Goal: Task Accomplishment & Management: Use online tool/utility

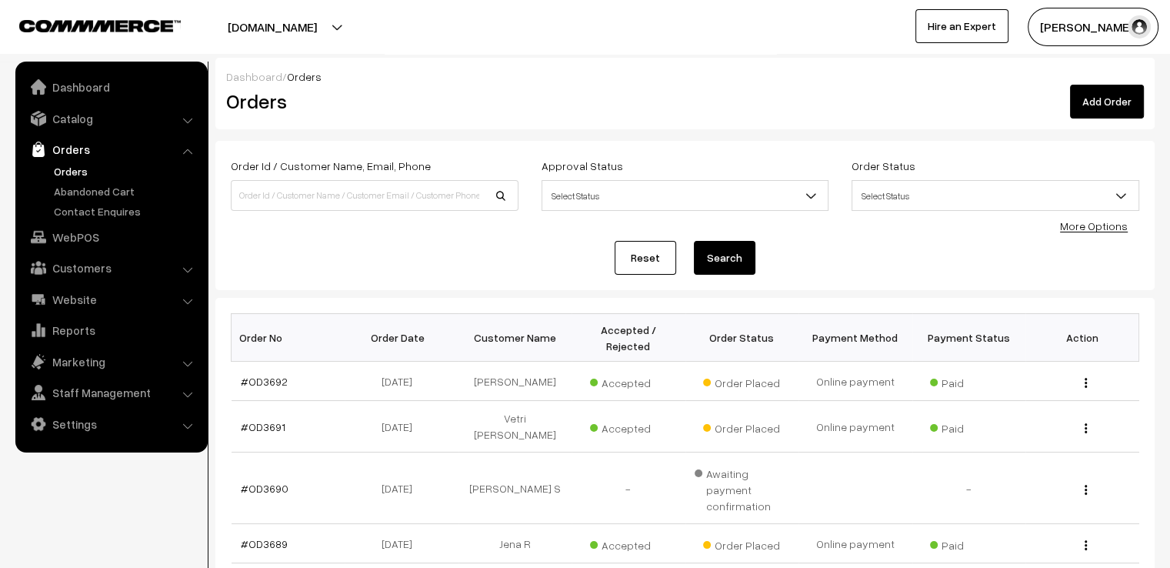
click at [831, 242] on div "Reset Search" at bounding box center [685, 258] width 909 height 34
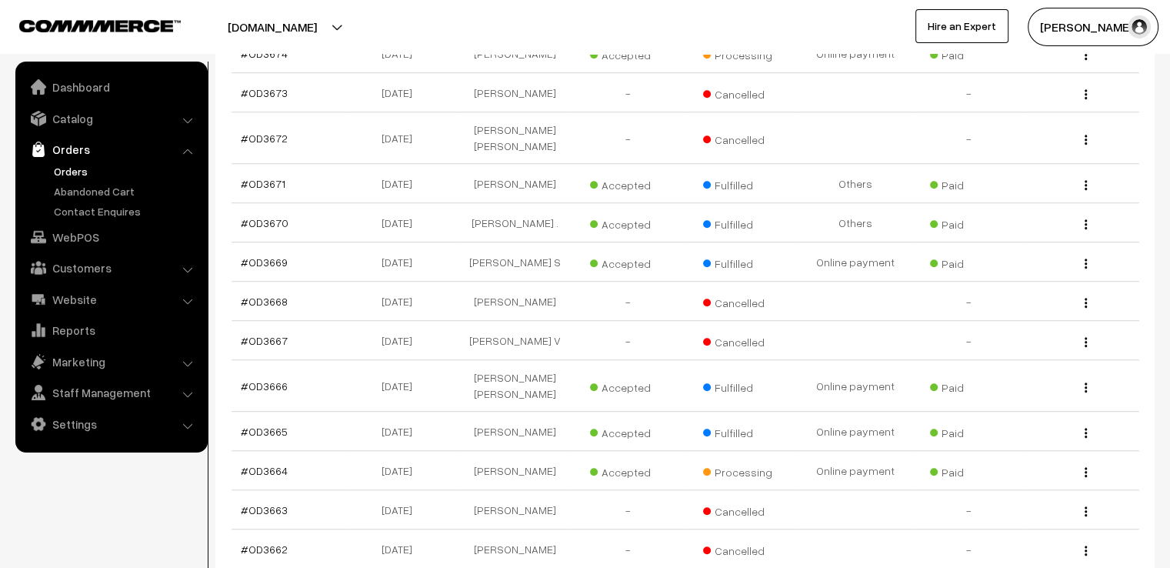
scroll to position [1104, 0]
click at [269, 463] on link "#OD3664" at bounding box center [264, 469] width 47 height 13
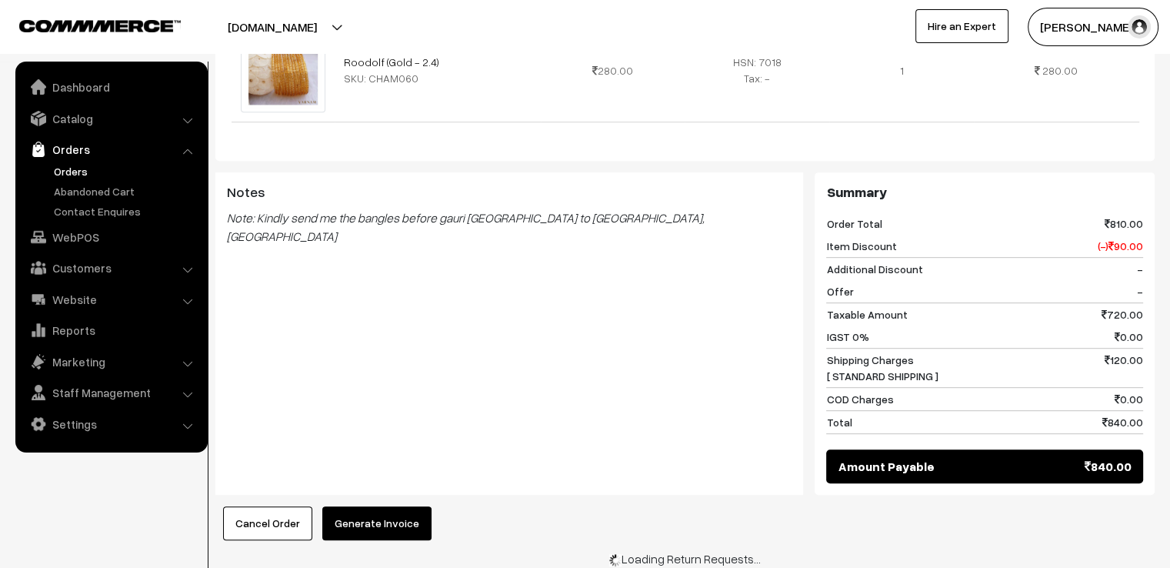
scroll to position [752, 0]
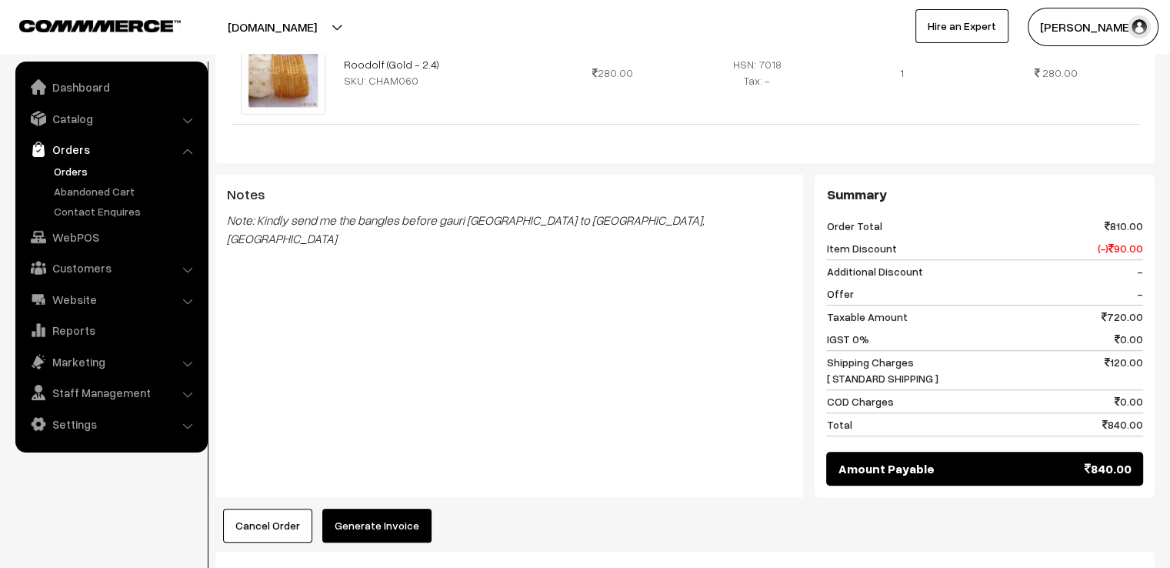
click at [382, 509] on button "Generate Invoice" at bounding box center [376, 526] width 109 height 34
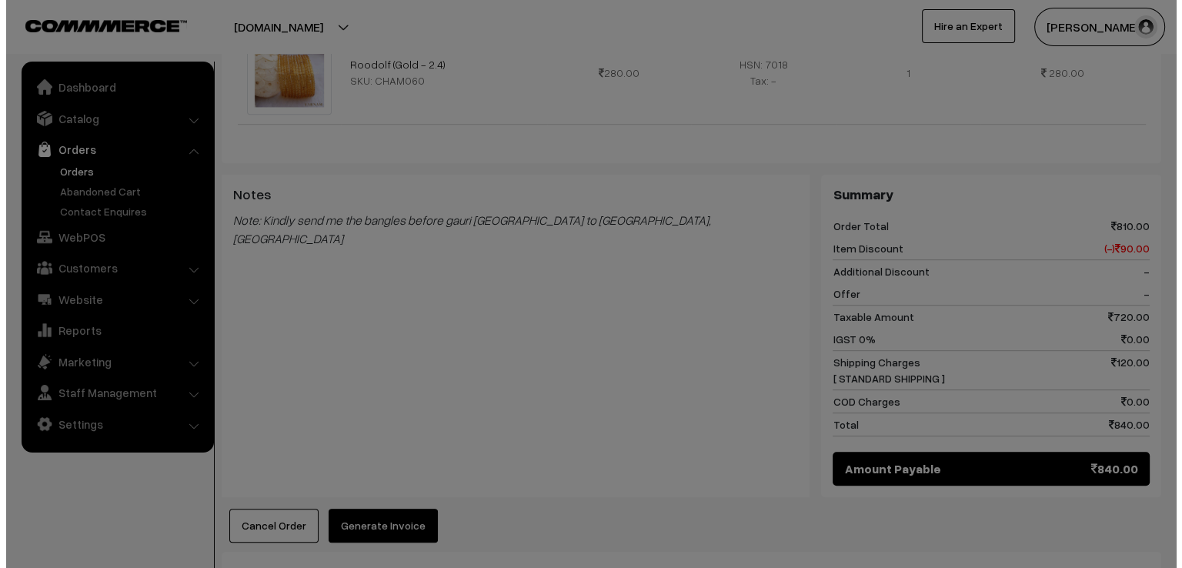
scroll to position [755, 0]
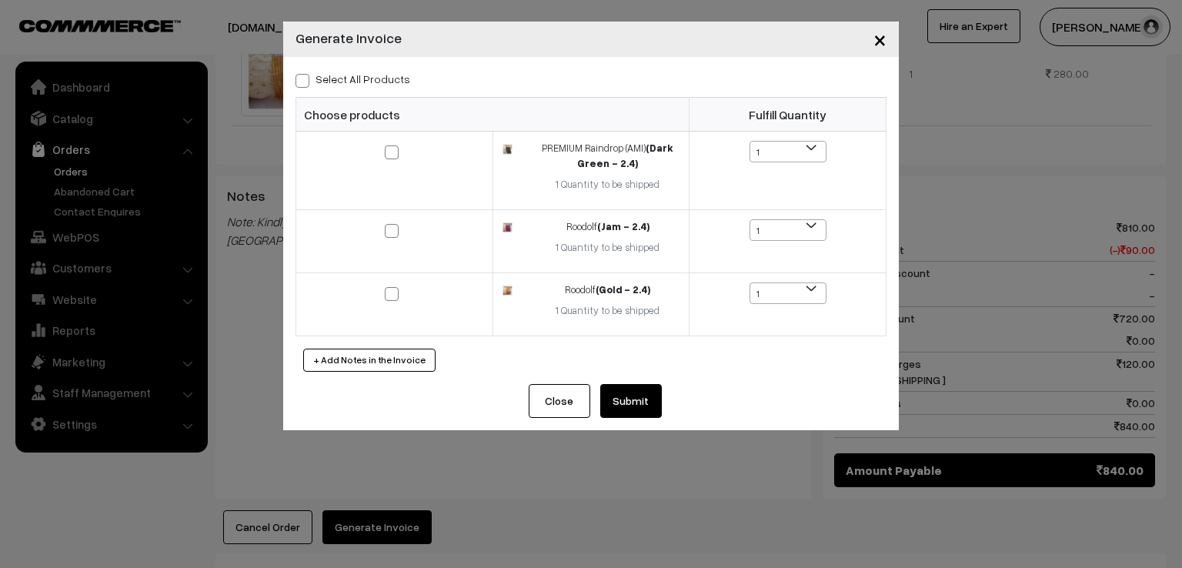
click at [309, 81] on span at bounding box center [302, 81] width 14 height 14
click at [305, 81] on input "Select All Products" at bounding box center [300, 78] width 10 height 10
checkbox input "true"
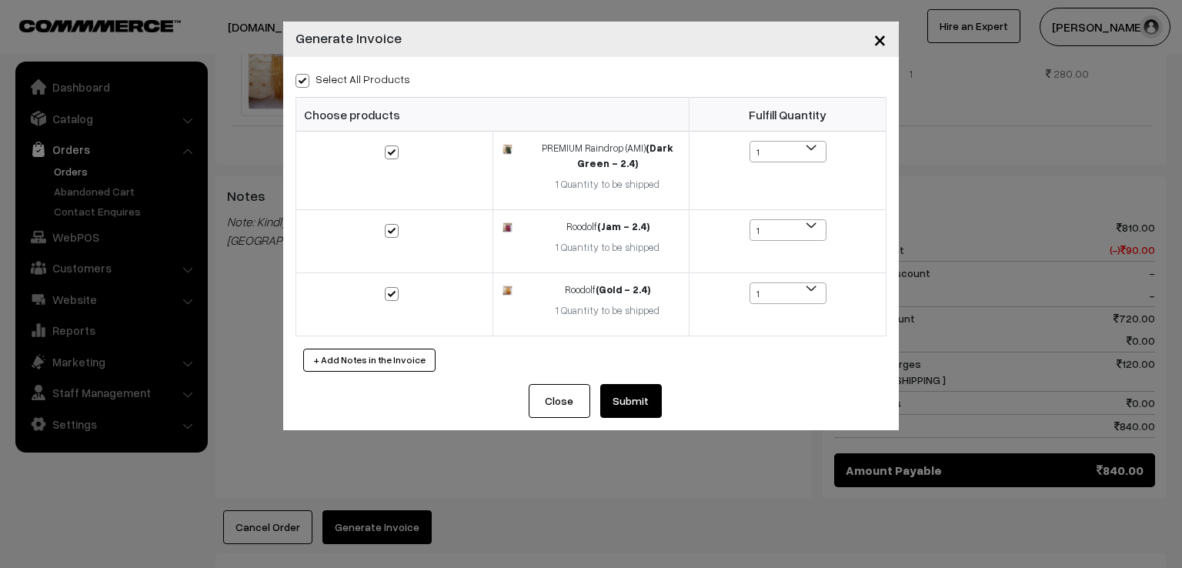
checkbox input "true"
click at [606, 397] on button "Submit" at bounding box center [631, 401] width 62 height 34
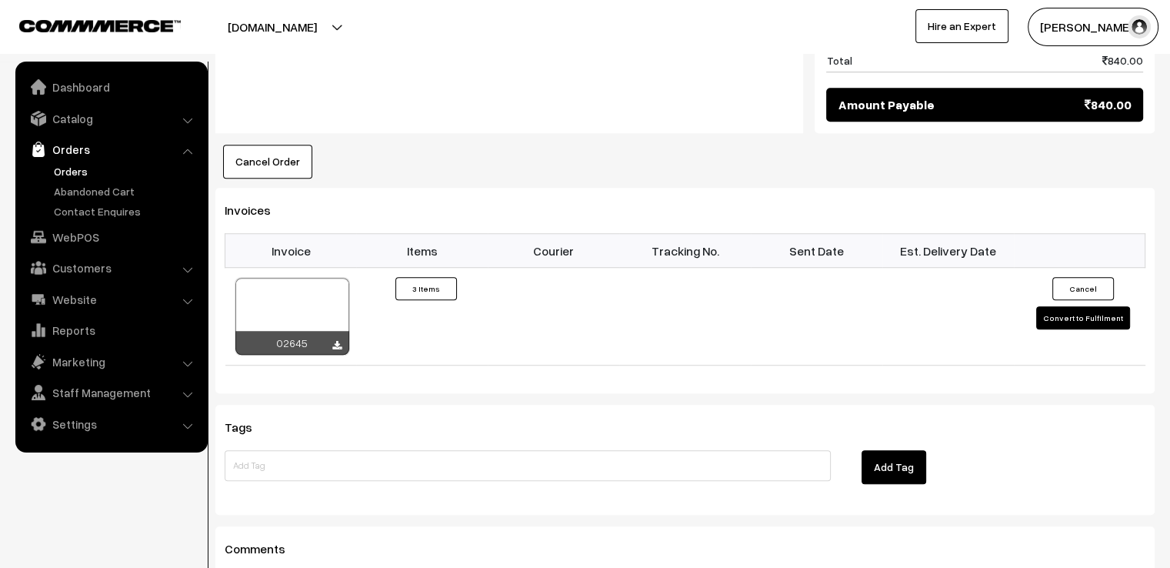
scroll to position [1110, 0]
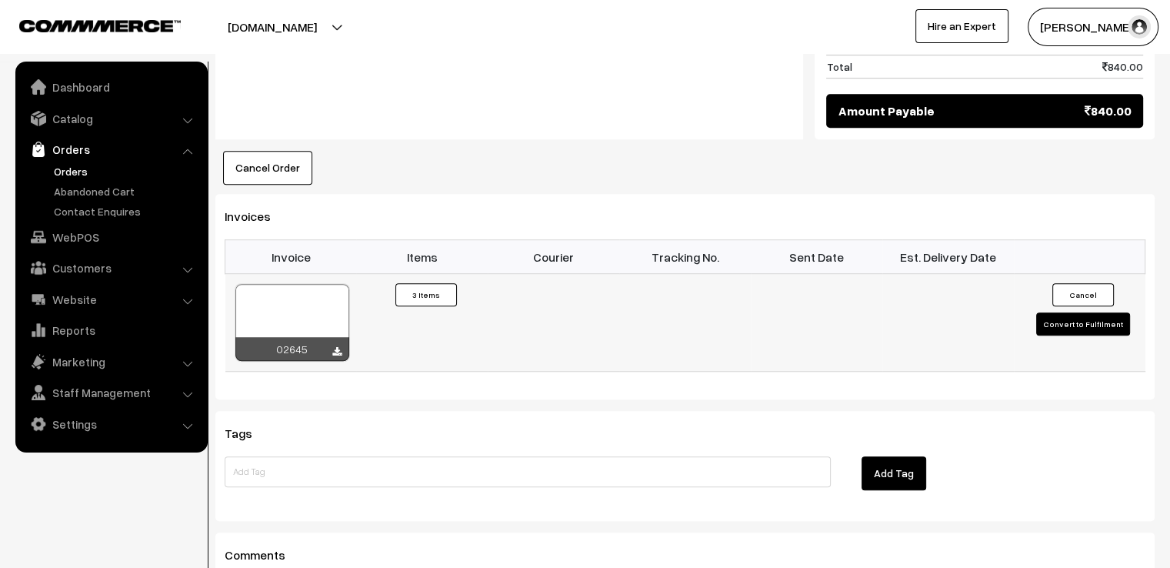
click at [1074, 312] on button "Convert to Fulfilment" at bounding box center [1083, 323] width 94 height 23
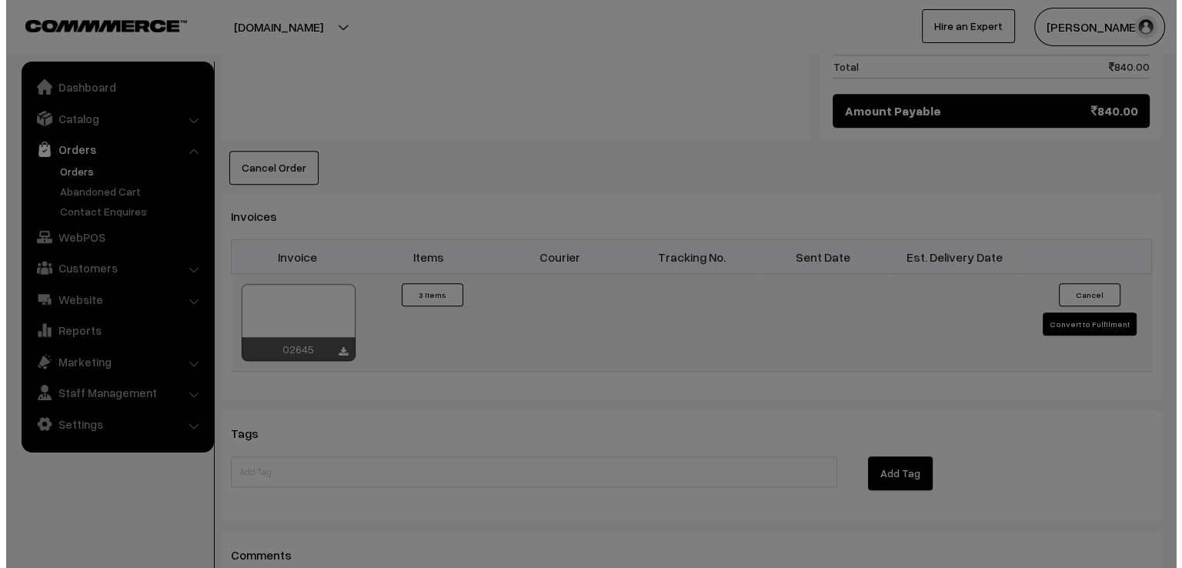
scroll to position [1114, 0]
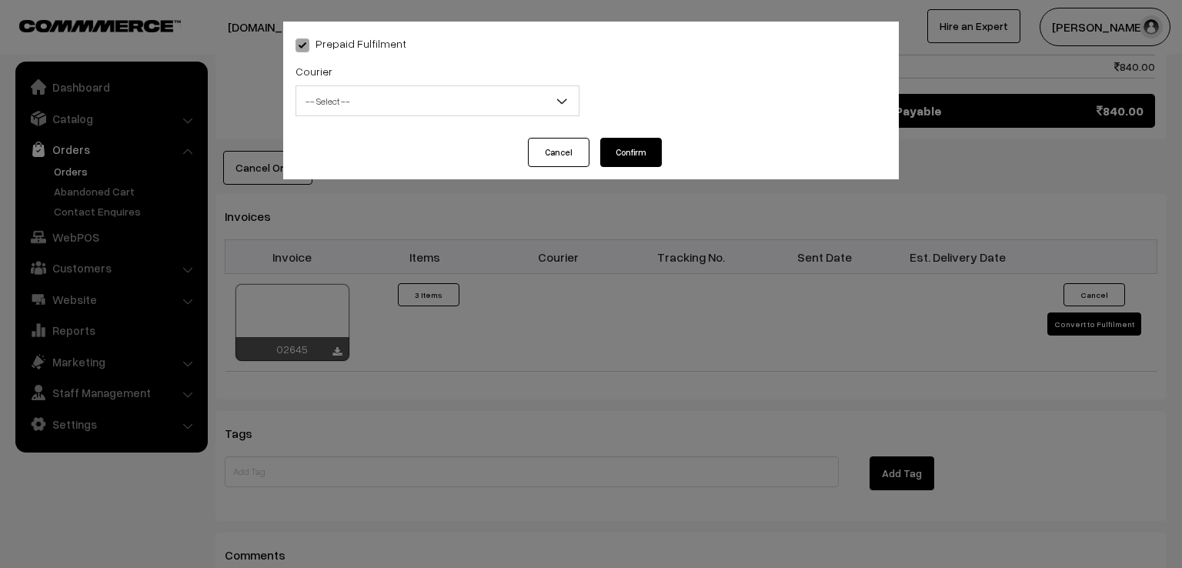
click at [507, 93] on span "-- Select --" at bounding box center [437, 101] width 282 height 27
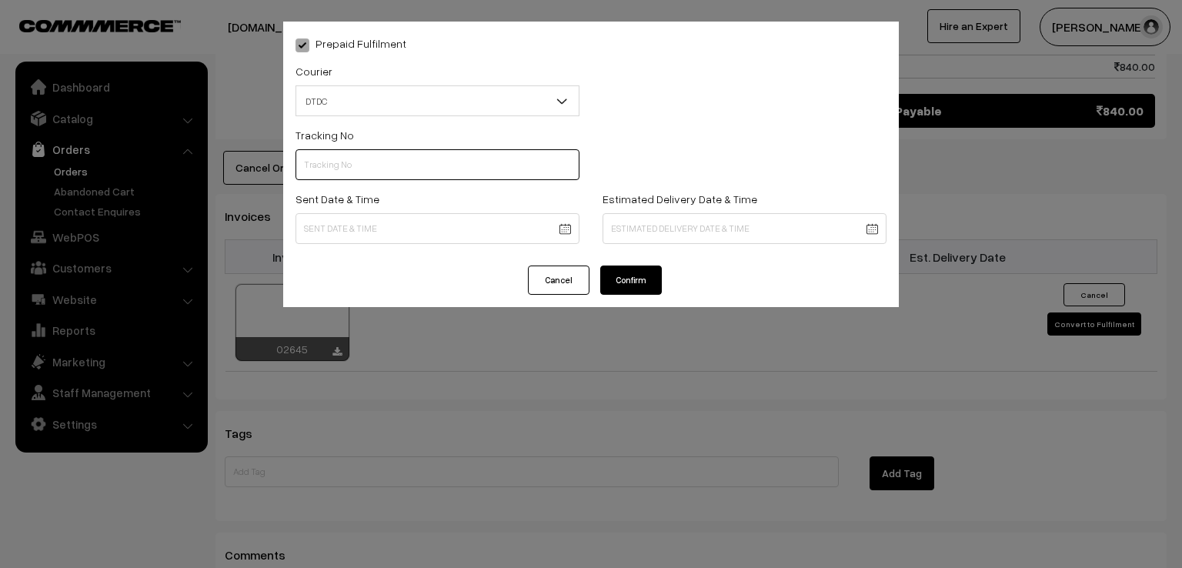
click at [462, 167] on input "text" at bounding box center [437, 164] width 284 height 31
click at [450, 95] on span "DTDC" at bounding box center [437, 101] width 282 height 27
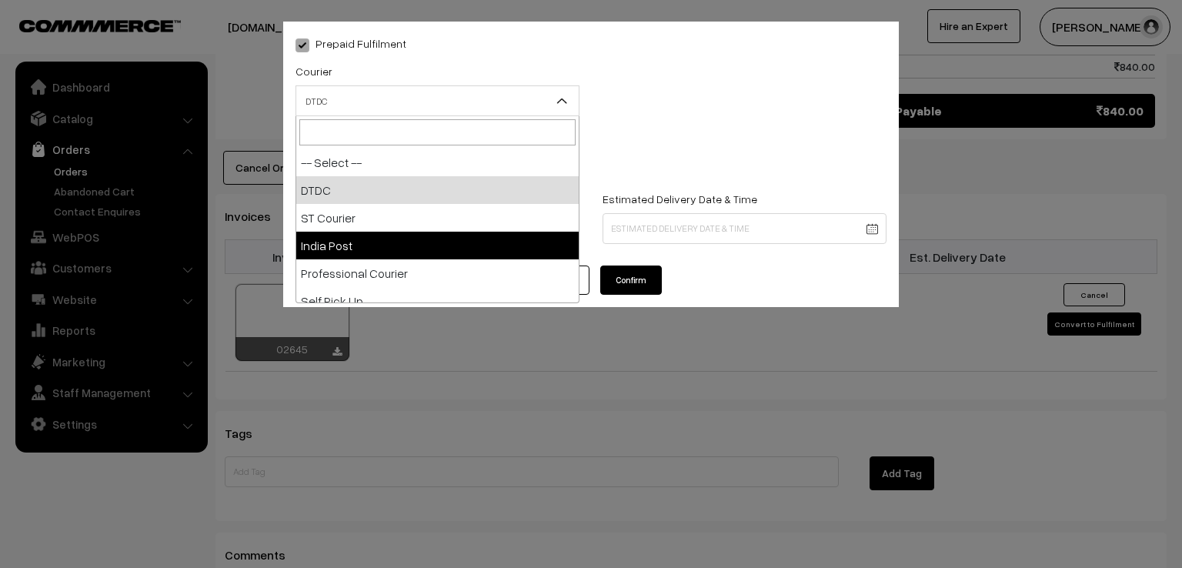
select select "3"
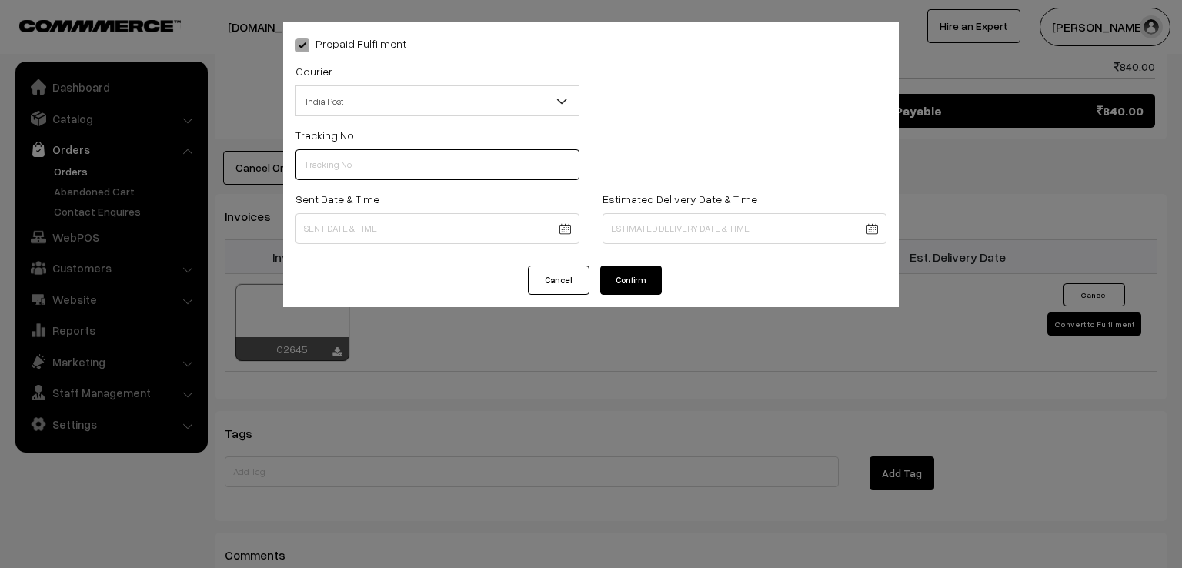
click at [366, 170] on input "text" at bounding box center [437, 164] width 284 height 31
type input "e"
type input "ET531775075IN"
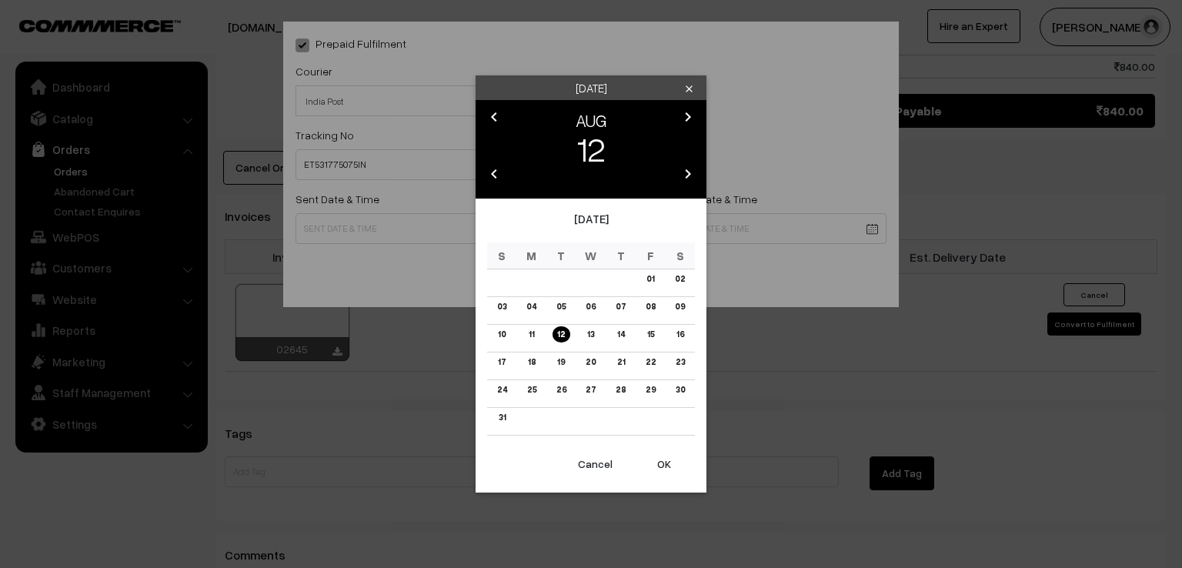
click at [660, 465] on button "OK" at bounding box center [664, 464] width 62 height 34
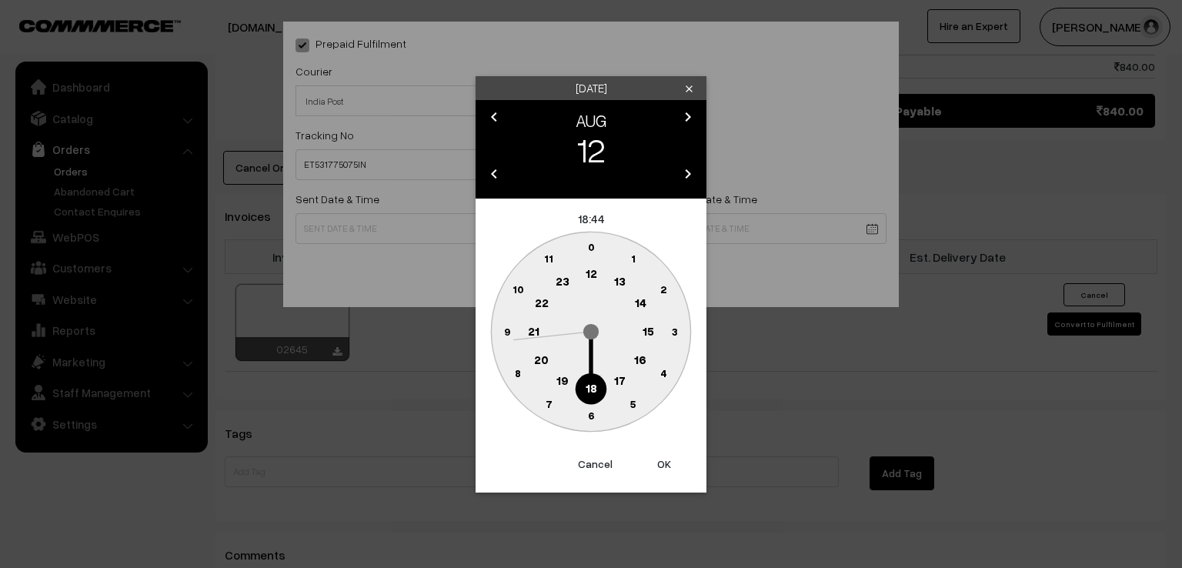
click at [502, 329] on circle at bounding box center [507, 331] width 32 height 32
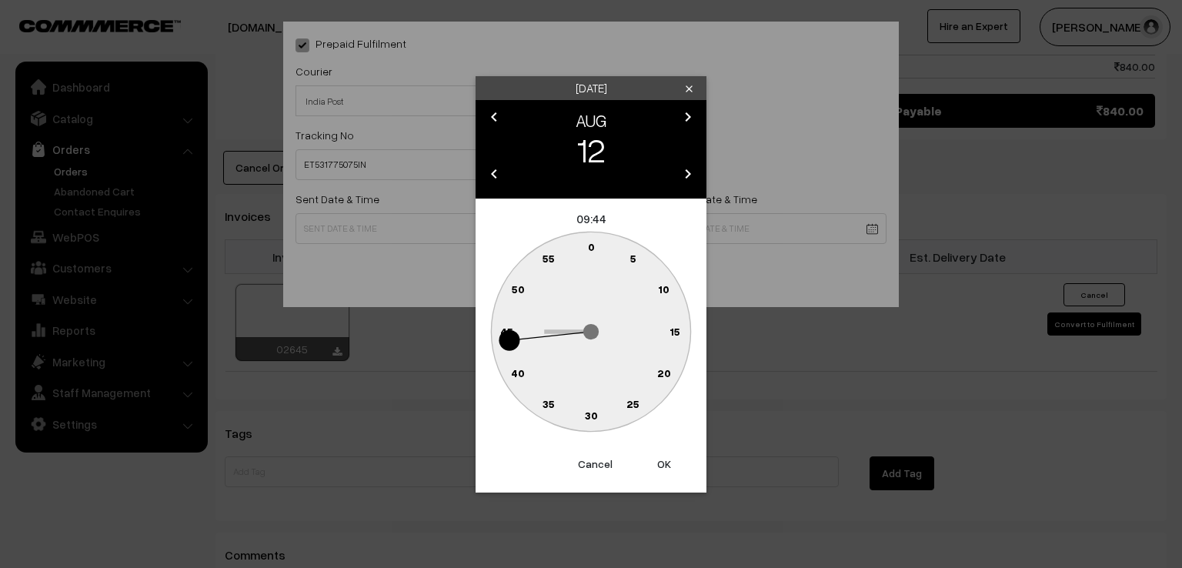
click at [589, 244] on text "0" at bounding box center [591, 246] width 7 height 13
type input "[DATE] 09:00"
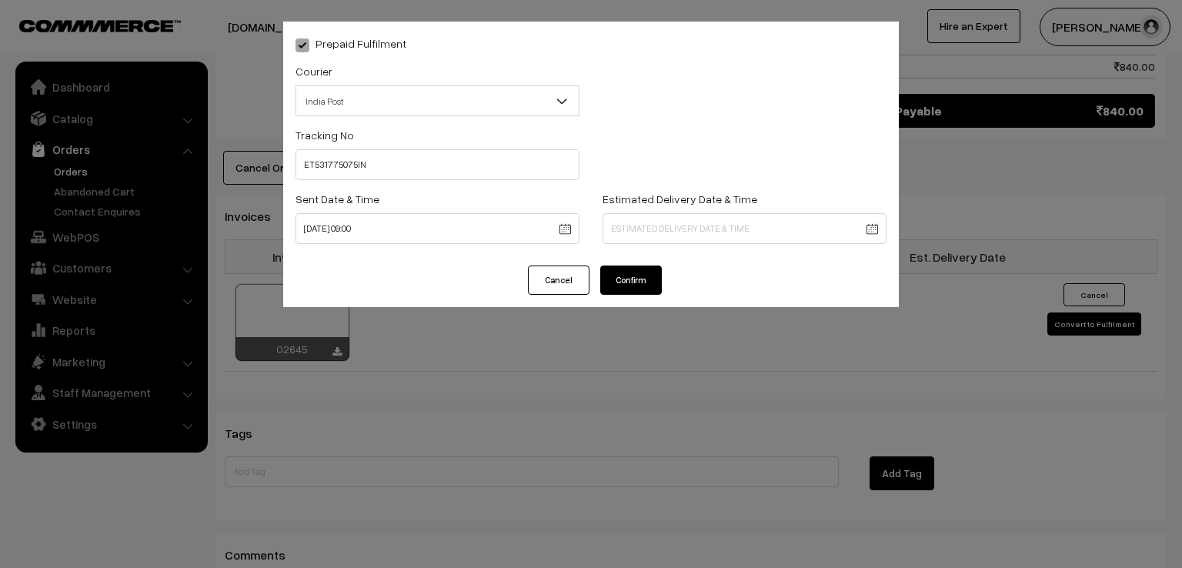
click at [616, 272] on button "Confirm" at bounding box center [631, 279] width 62 height 29
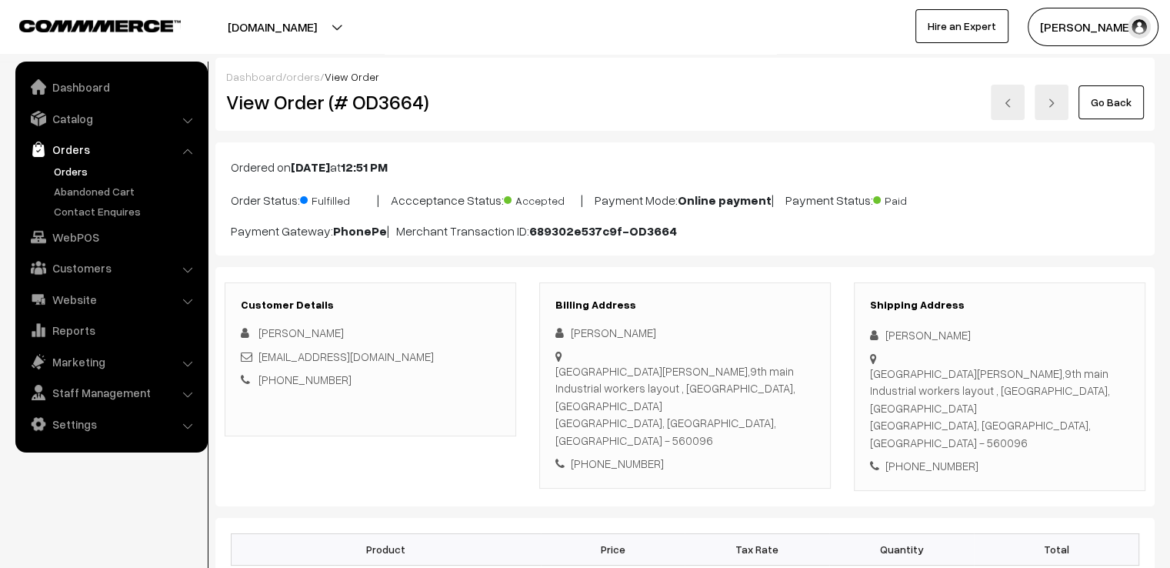
click at [1114, 110] on link "Go Back" at bounding box center [1111, 102] width 65 height 34
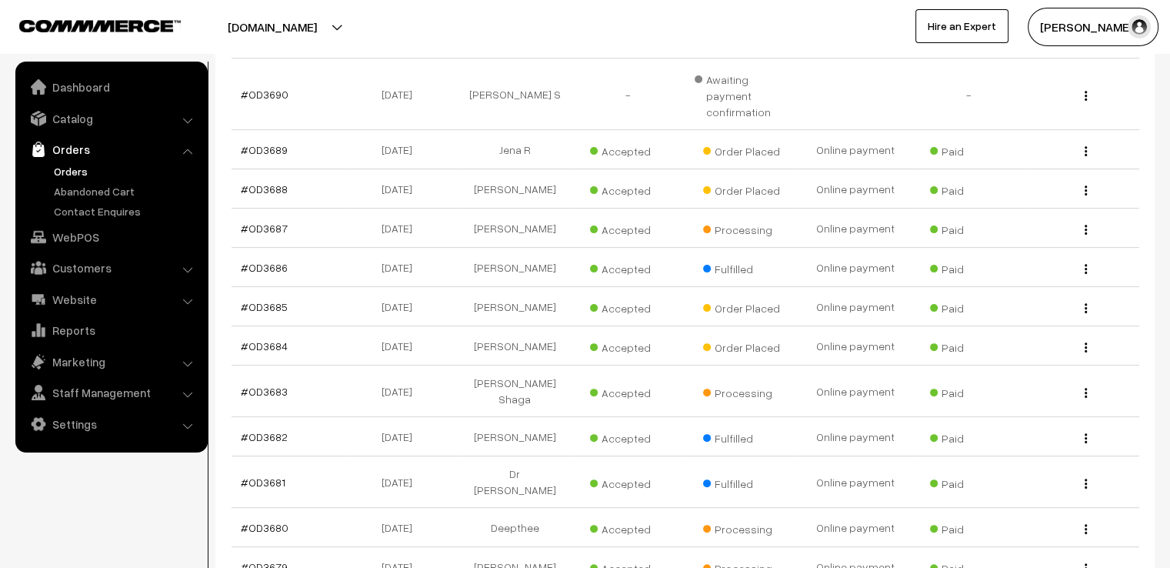
scroll to position [554, 0]
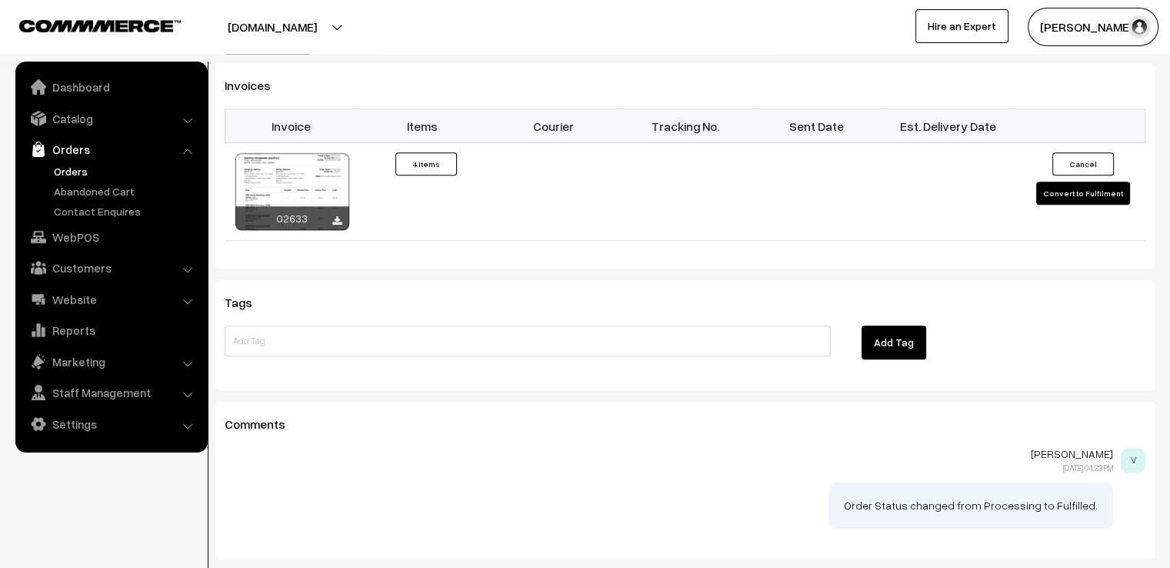
scroll to position [1354, 0]
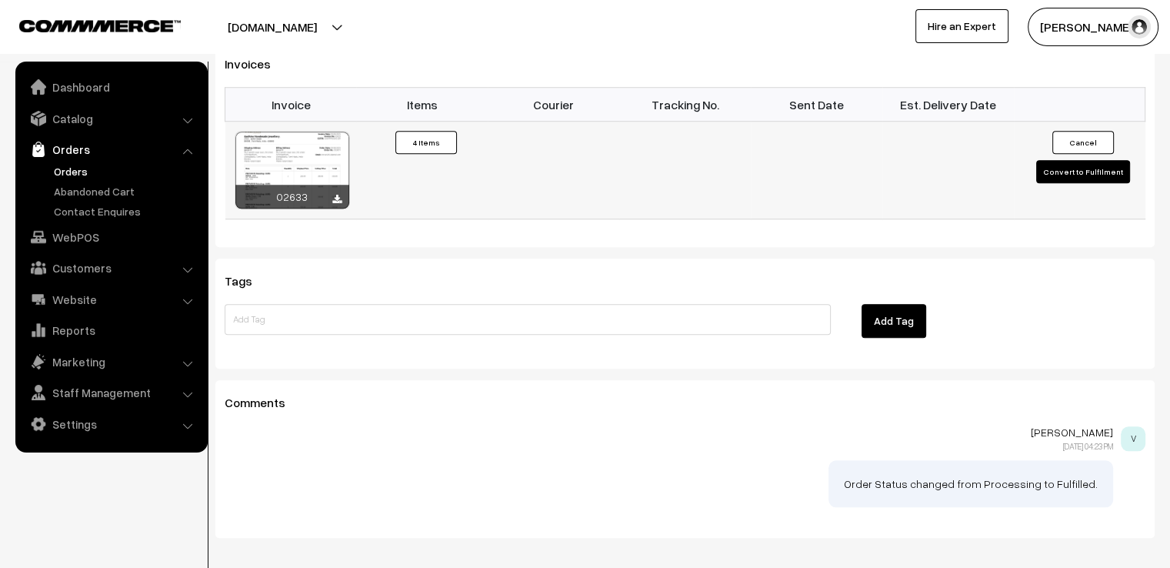
click at [1059, 160] on button "Convert to Fulfilment" at bounding box center [1083, 171] width 94 height 23
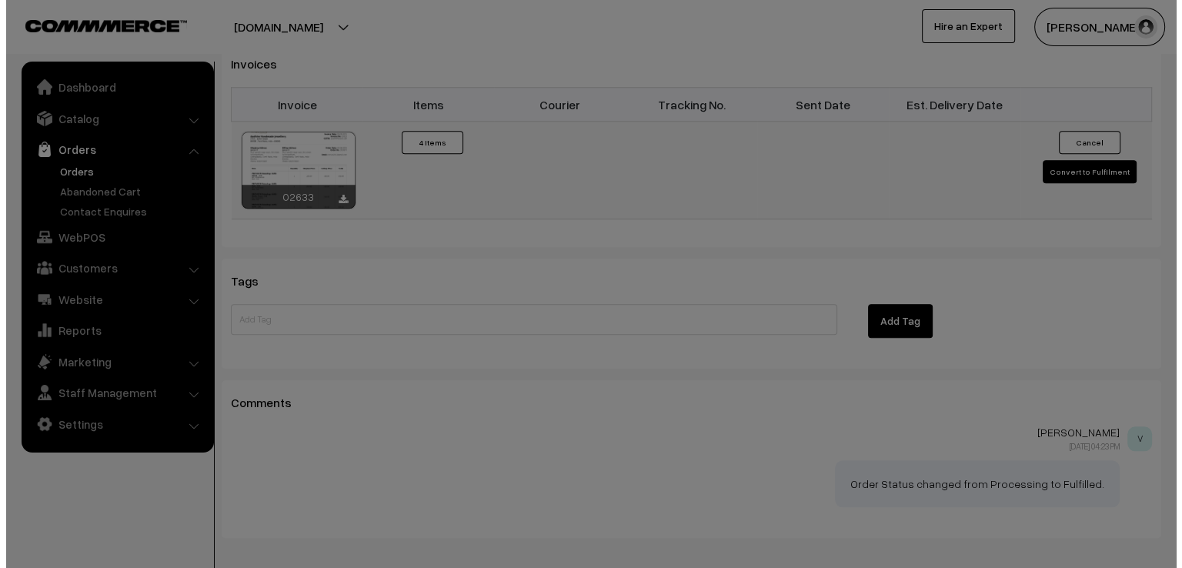
scroll to position [1359, 0]
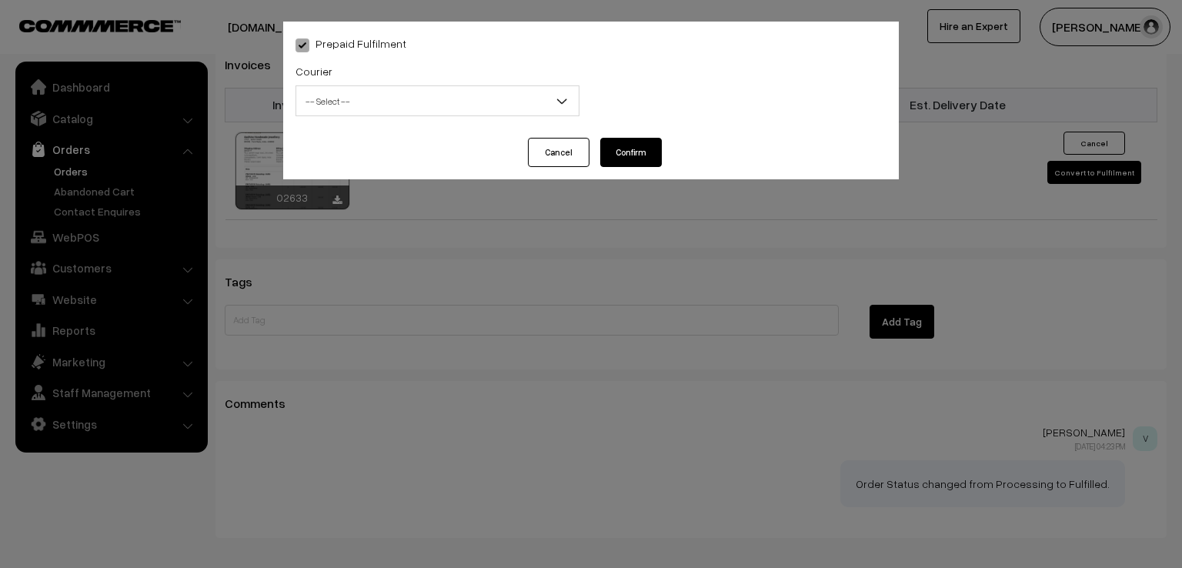
click at [311, 107] on span "-- Select --" at bounding box center [437, 101] width 282 height 27
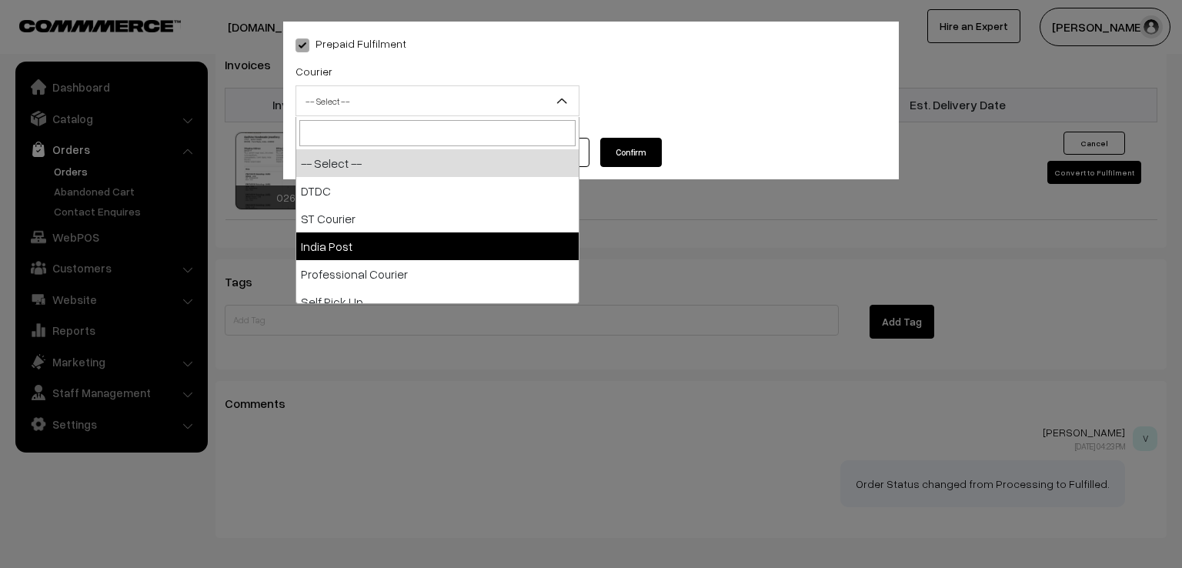
select select "3"
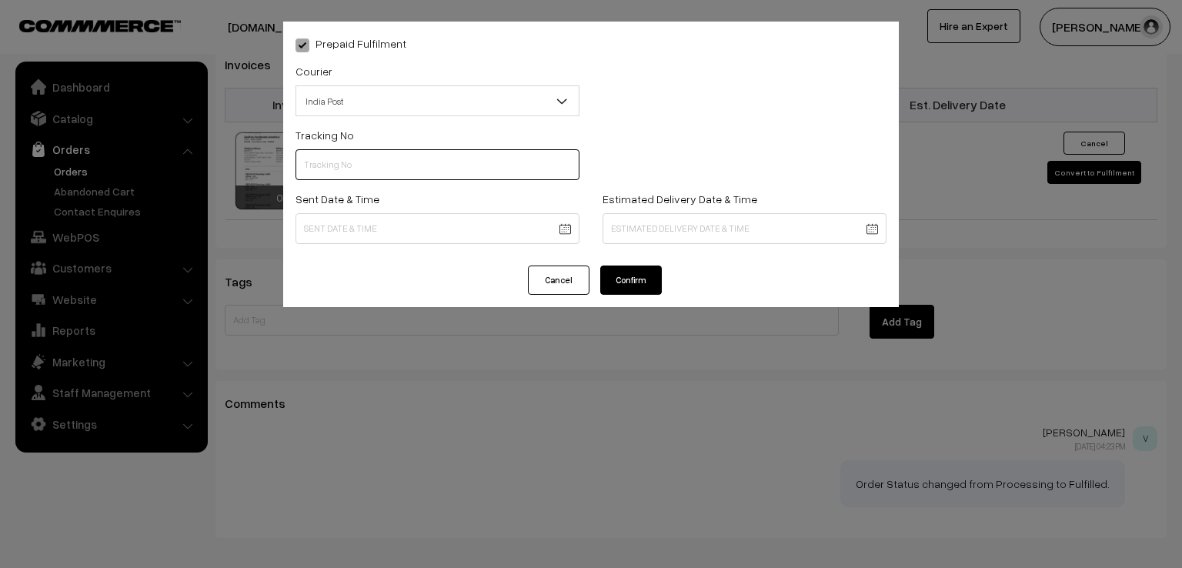
click at [348, 157] on input "text" at bounding box center [437, 164] width 284 height 31
type input "ET531775035IN"
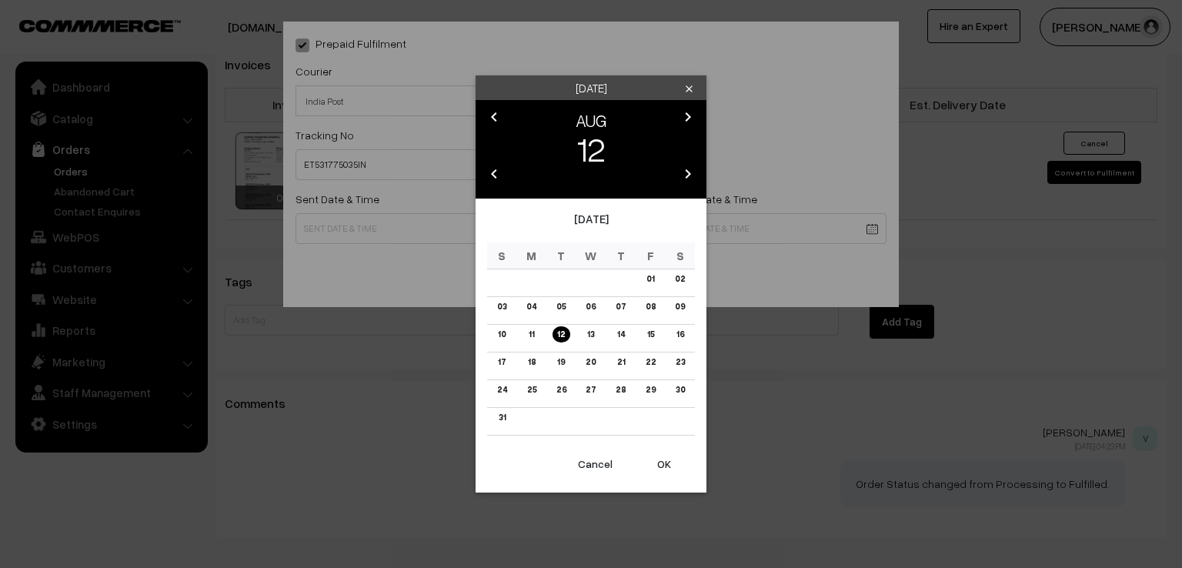
click at [659, 455] on button "OK" at bounding box center [664, 464] width 62 height 34
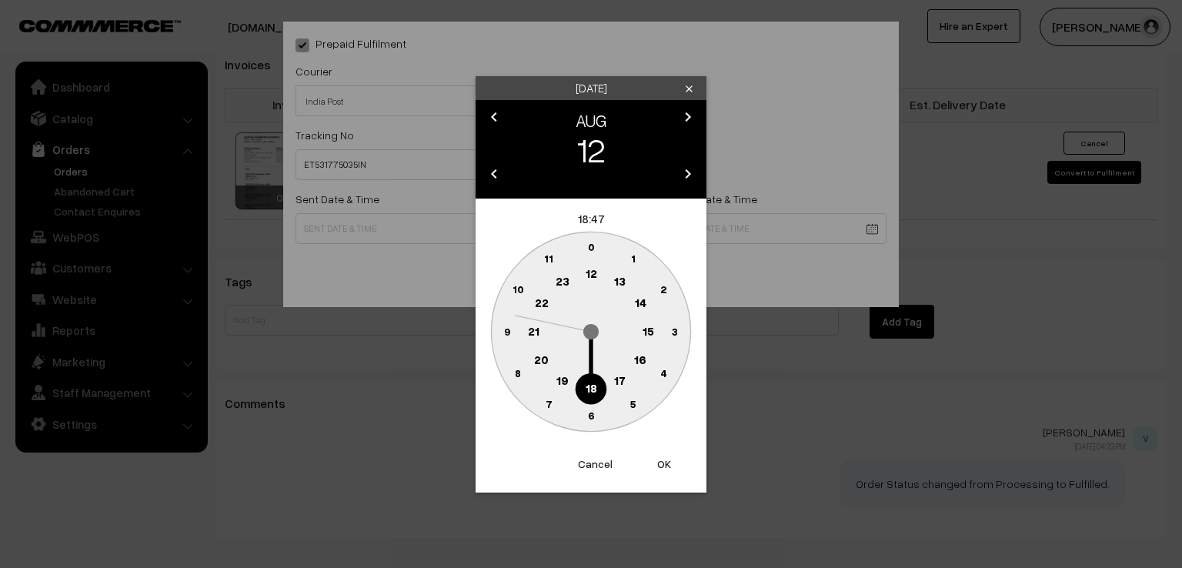
click at [504, 327] on text "9" at bounding box center [507, 330] width 6 height 13
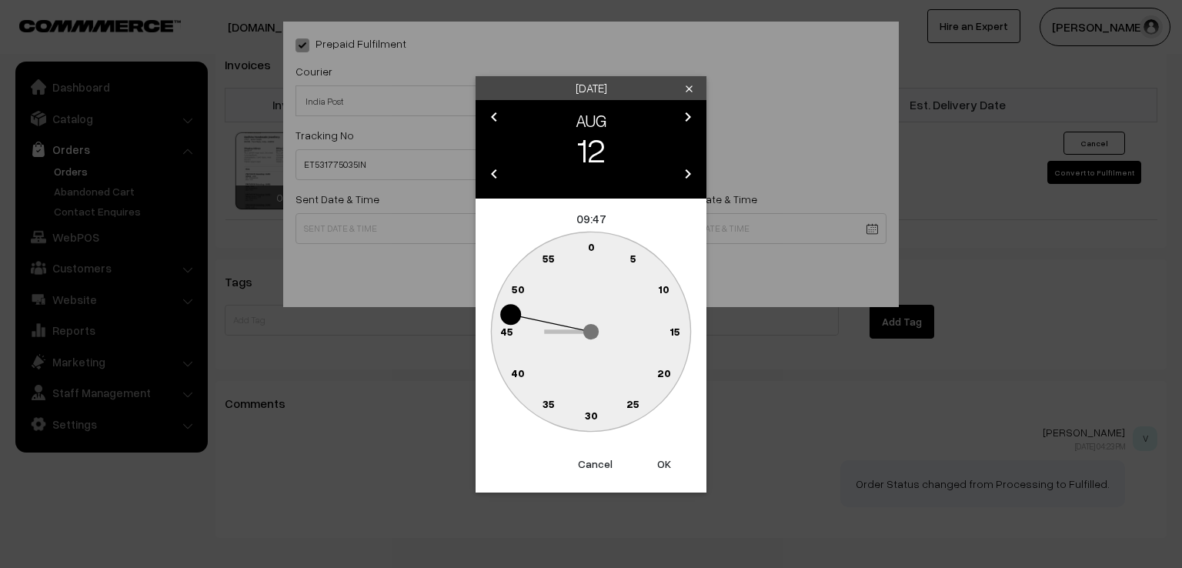
click at [591, 241] on text "0" at bounding box center [591, 246] width 7 height 13
type input "12-08-2025 09:00"
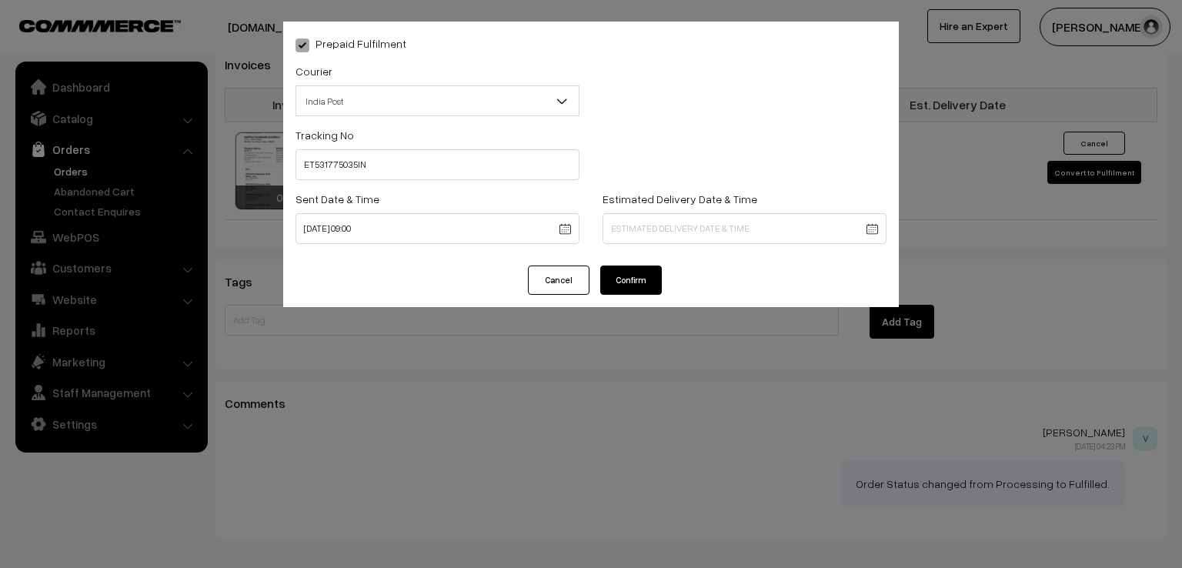
click at [614, 279] on button "Confirm" at bounding box center [631, 279] width 62 height 29
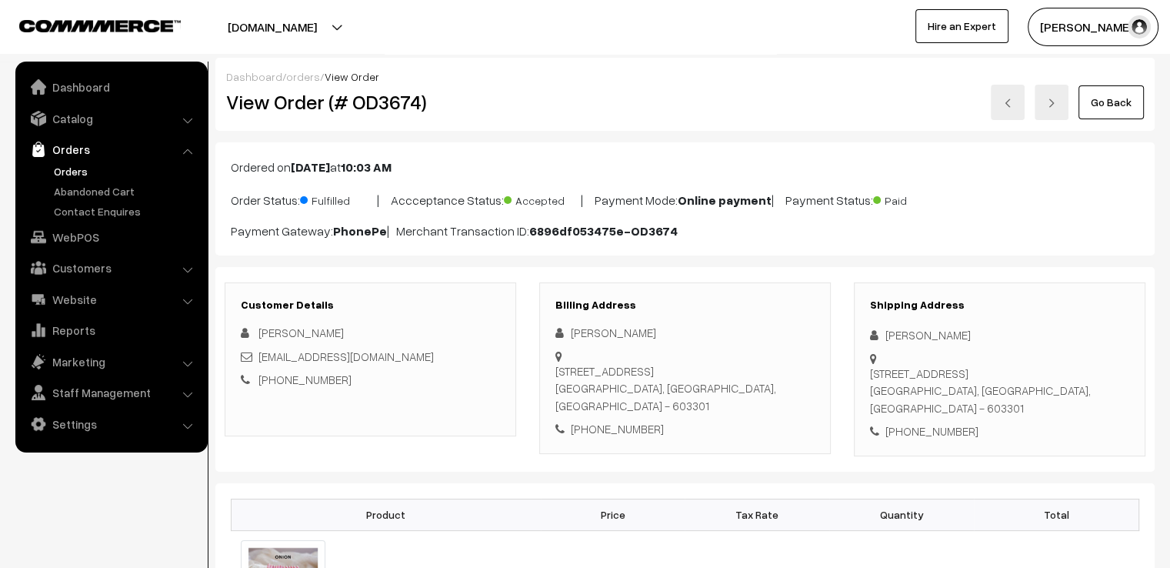
click at [1092, 106] on link "Go Back" at bounding box center [1111, 102] width 65 height 34
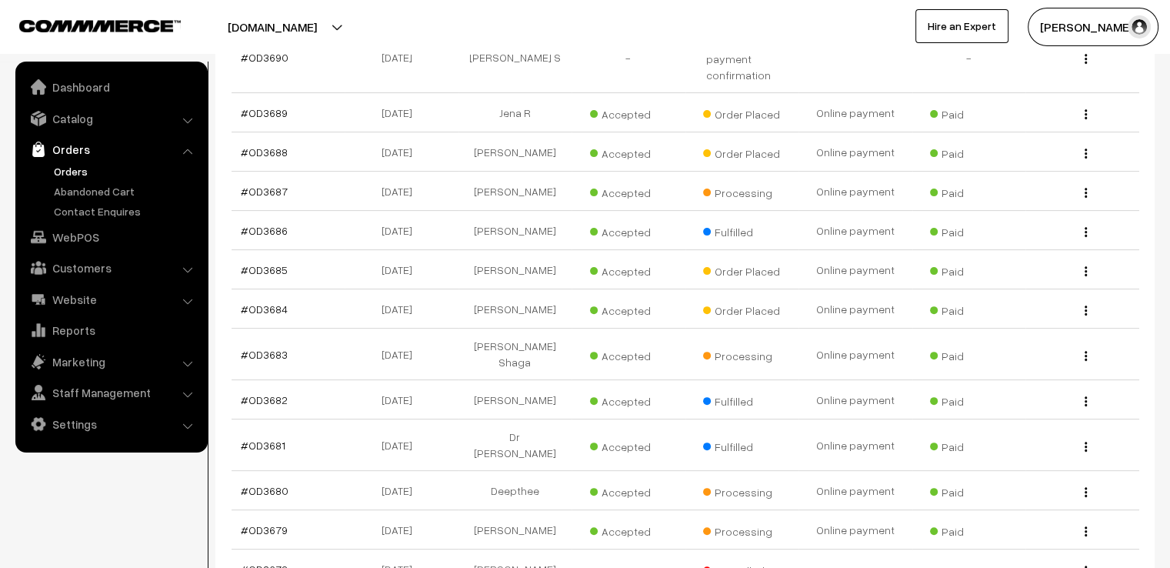
scroll to position [462, 0]
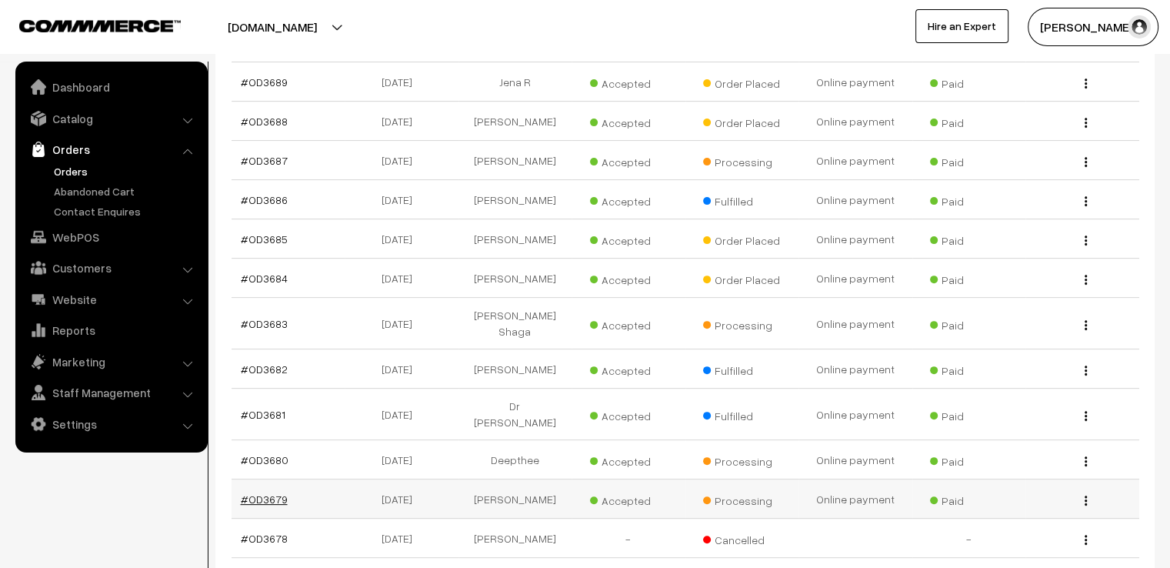
click at [268, 492] on link "#OD3679" at bounding box center [264, 498] width 47 height 13
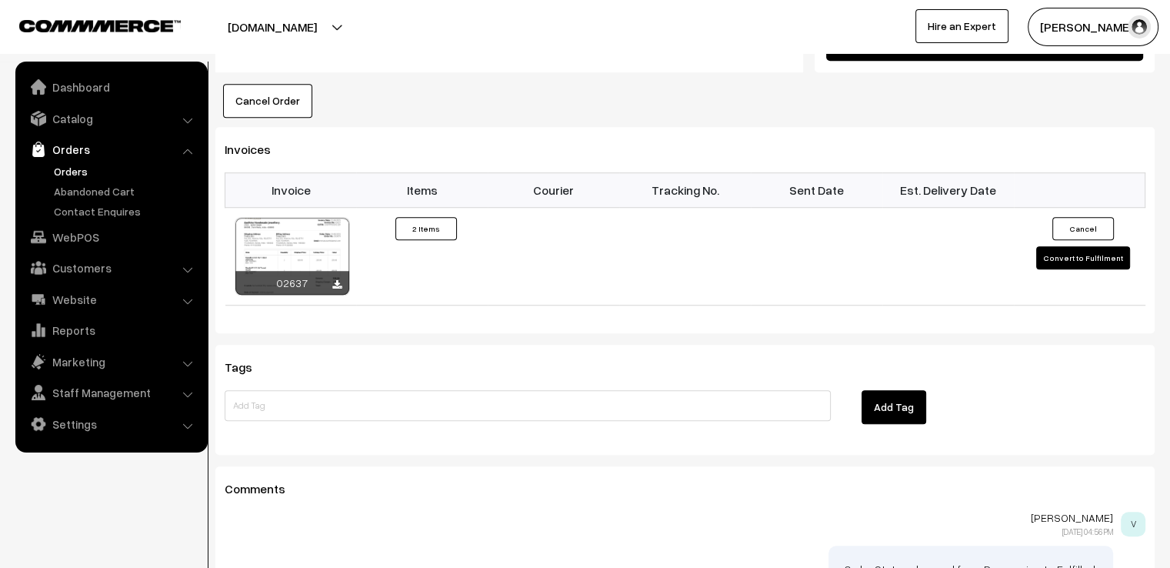
scroll to position [1108, 0]
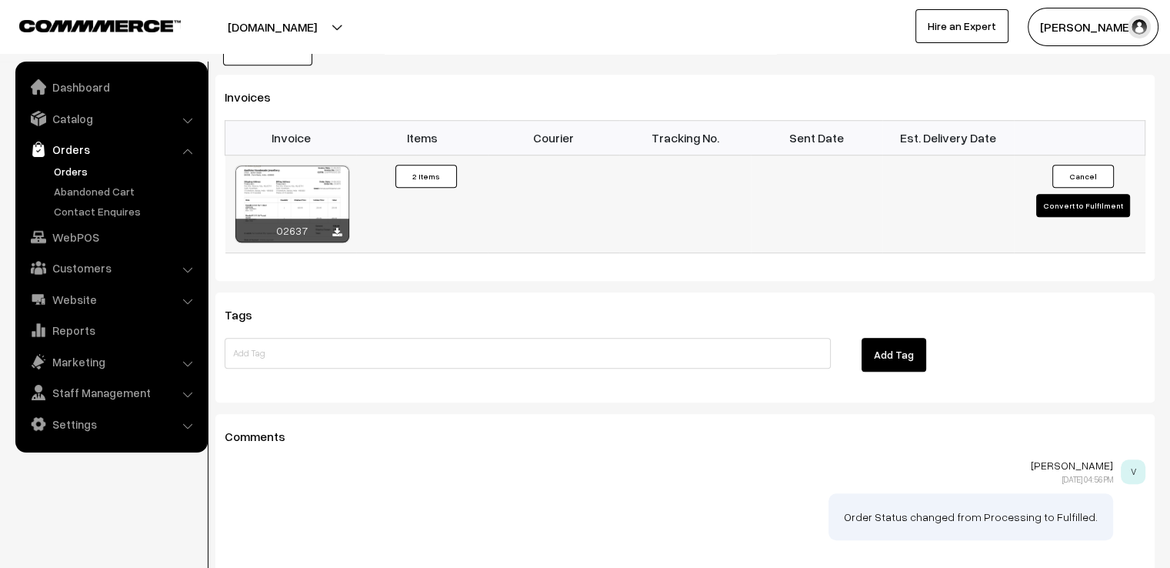
click at [1090, 194] on button "Convert to Fulfilment" at bounding box center [1083, 205] width 94 height 23
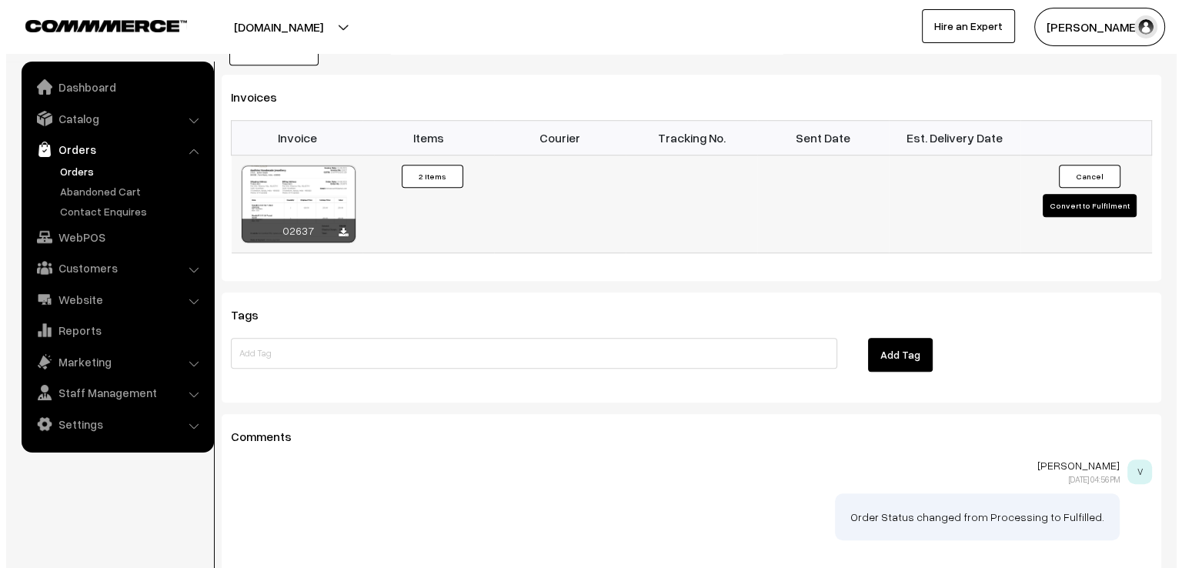
scroll to position [1110, 0]
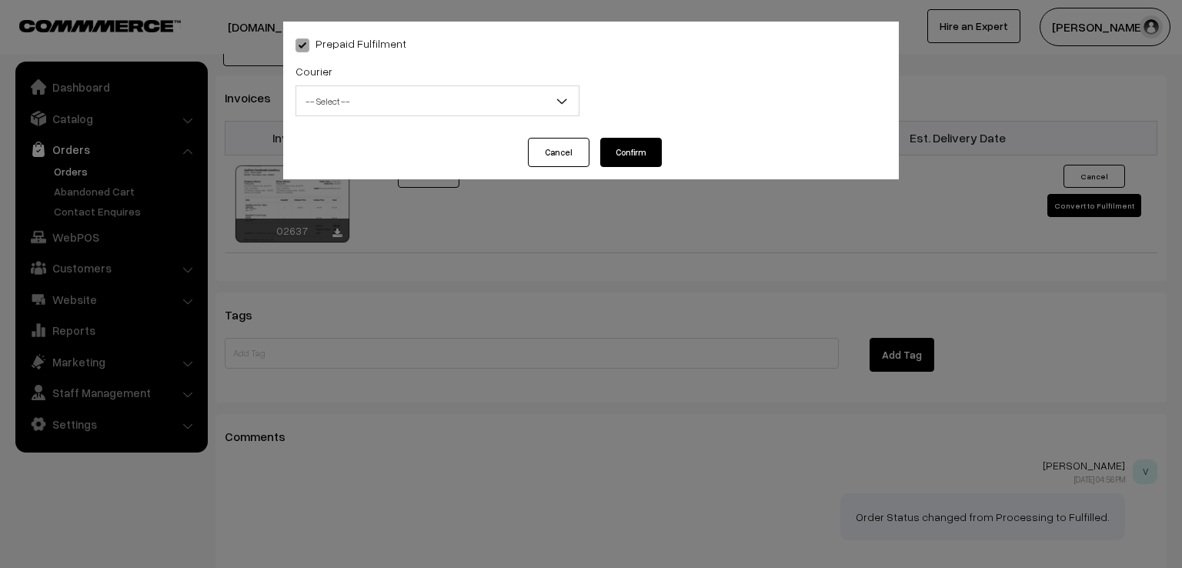
click at [476, 102] on span "-- Select --" at bounding box center [437, 101] width 282 height 27
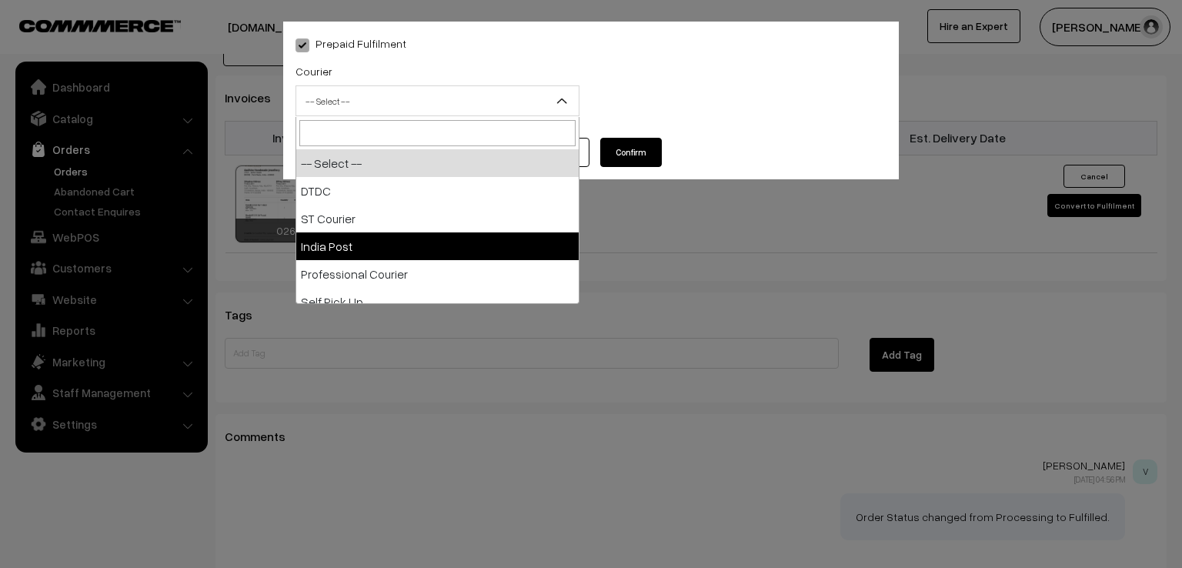
select select "3"
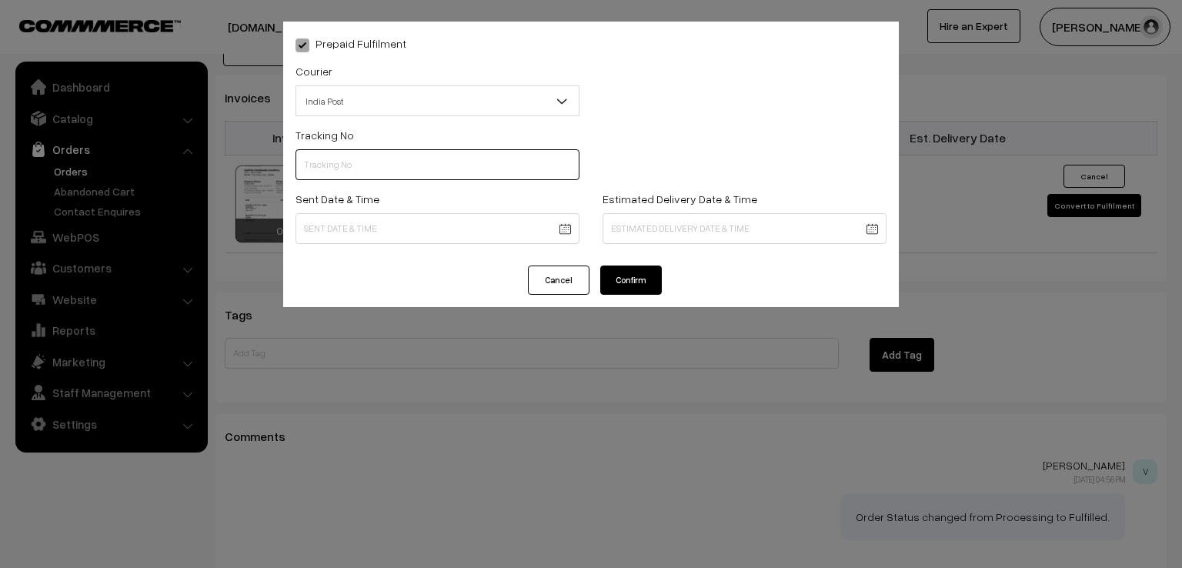
click at [375, 173] on input "text" at bounding box center [437, 164] width 284 height 31
type input "ET531775061IN"
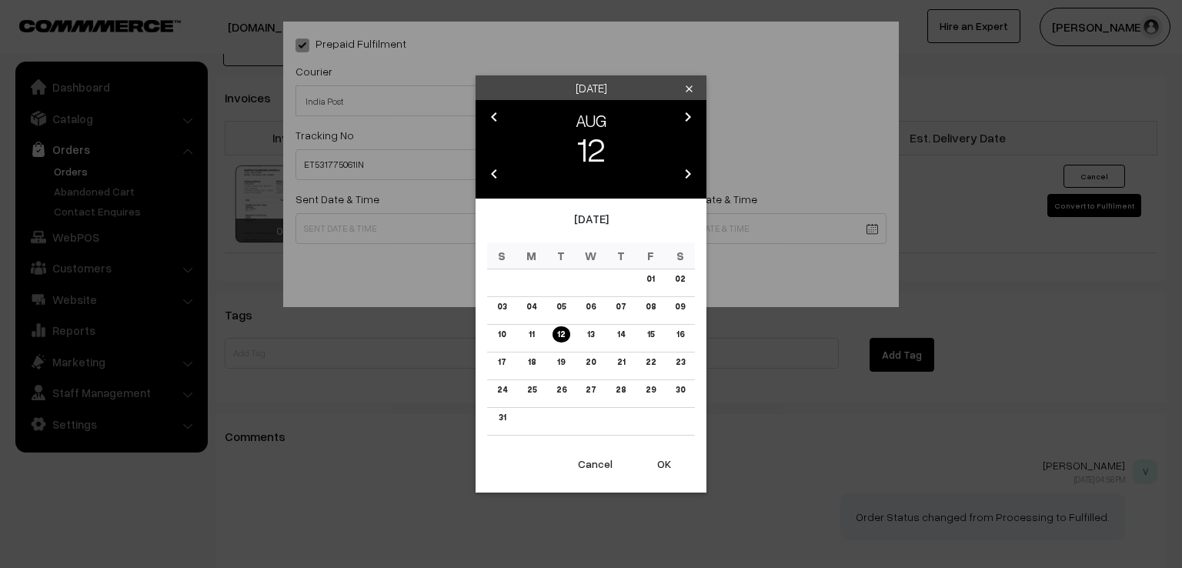
click at [669, 468] on button "OK" at bounding box center [664, 464] width 62 height 34
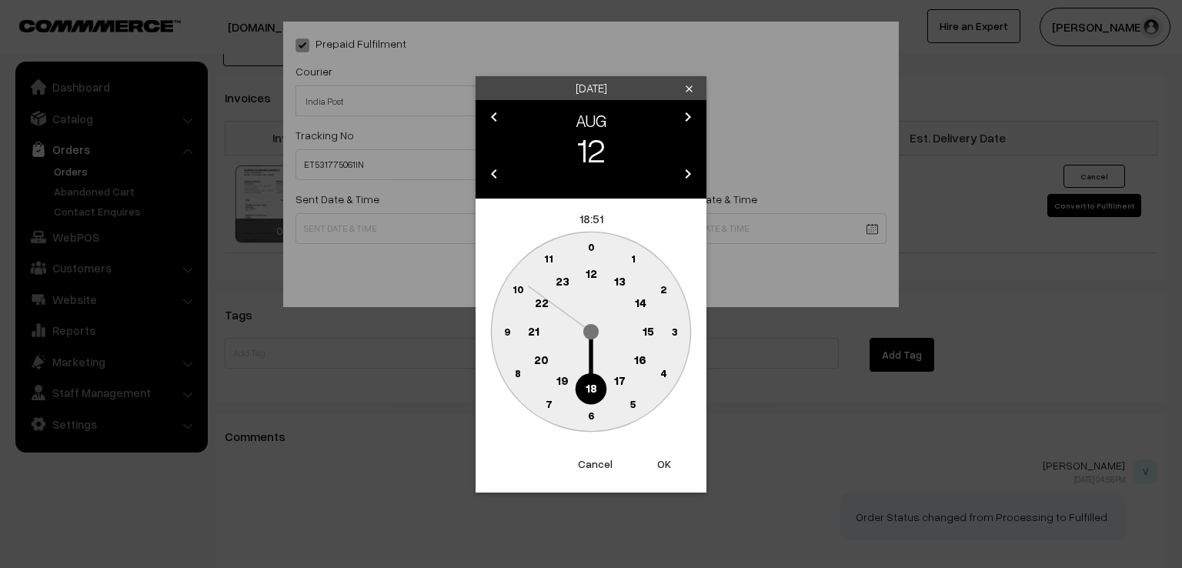
click at [496, 325] on circle at bounding box center [507, 331] width 32 height 32
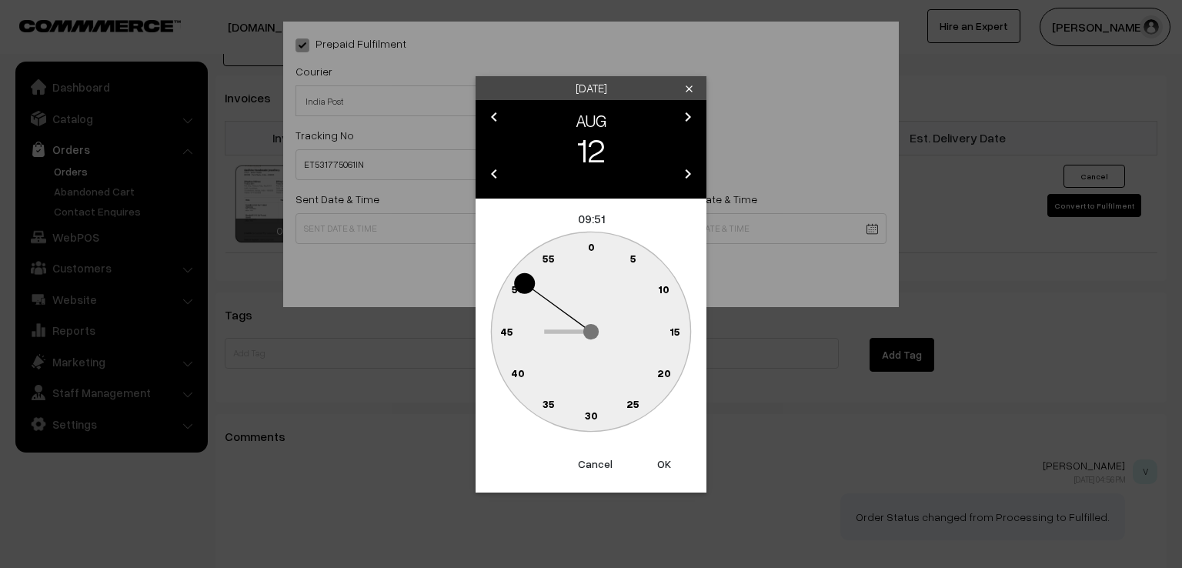
click at [592, 249] on text "0" at bounding box center [591, 246] width 7 height 13
type input "12-08-2025 09:00"
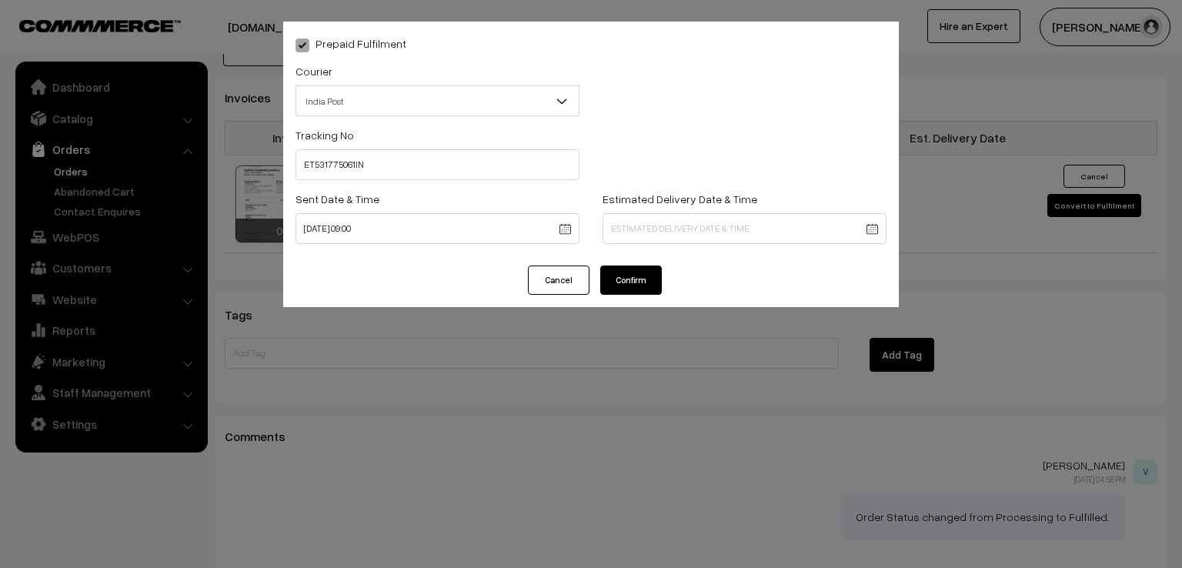
click at [616, 279] on button "Confirm" at bounding box center [631, 279] width 62 height 29
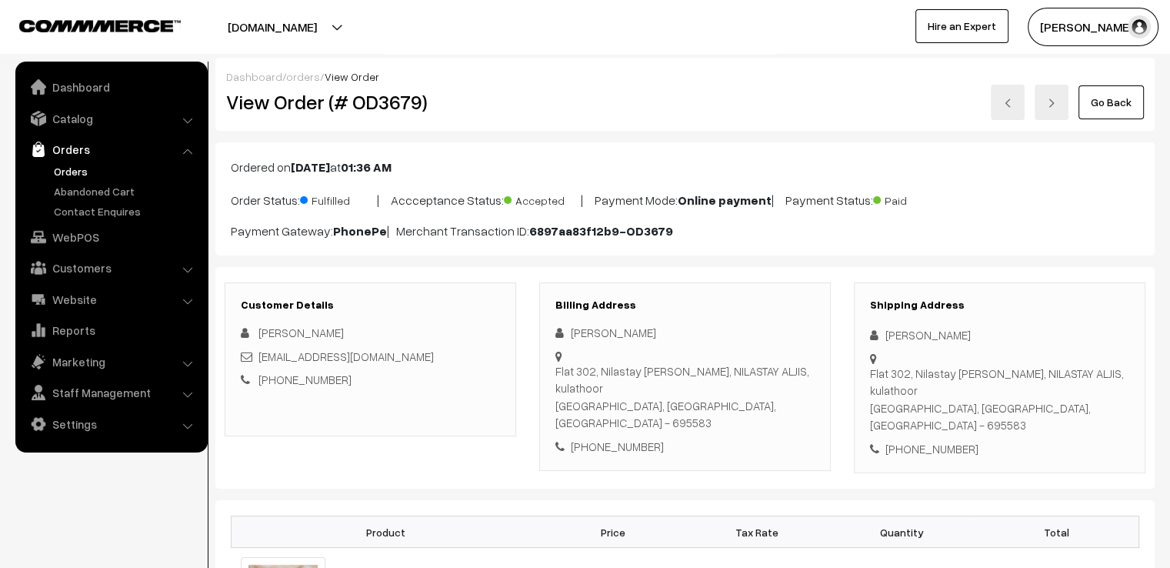
click at [1114, 112] on link "Go Back" at bounding box center [1111, 102] width 65 height 34
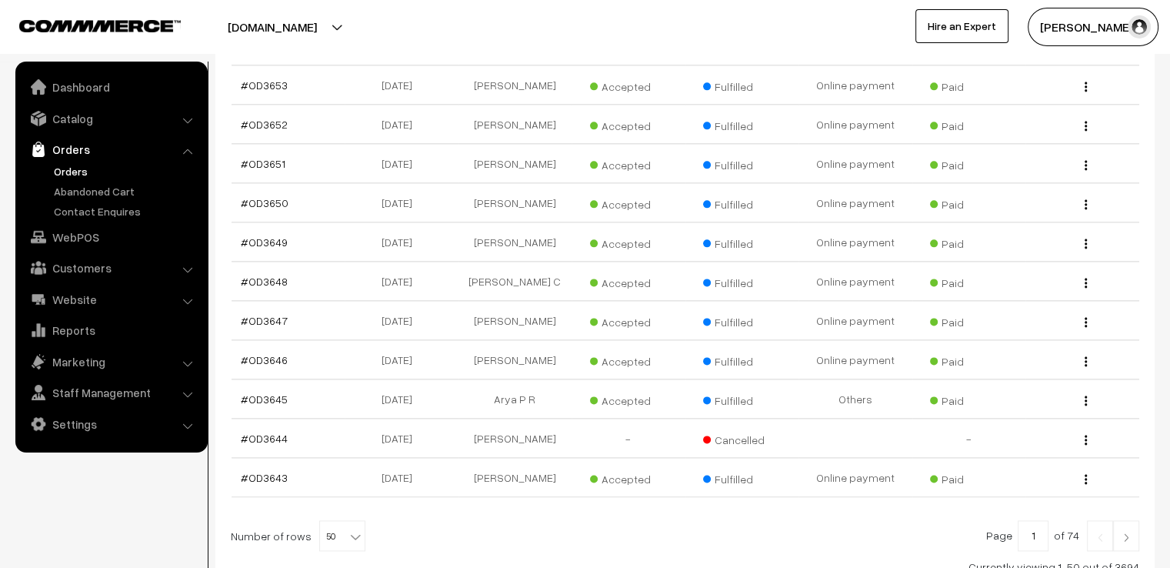
scroll to position [1966, 0]
